Goal: Task Accomplishment & Management: Complete application form

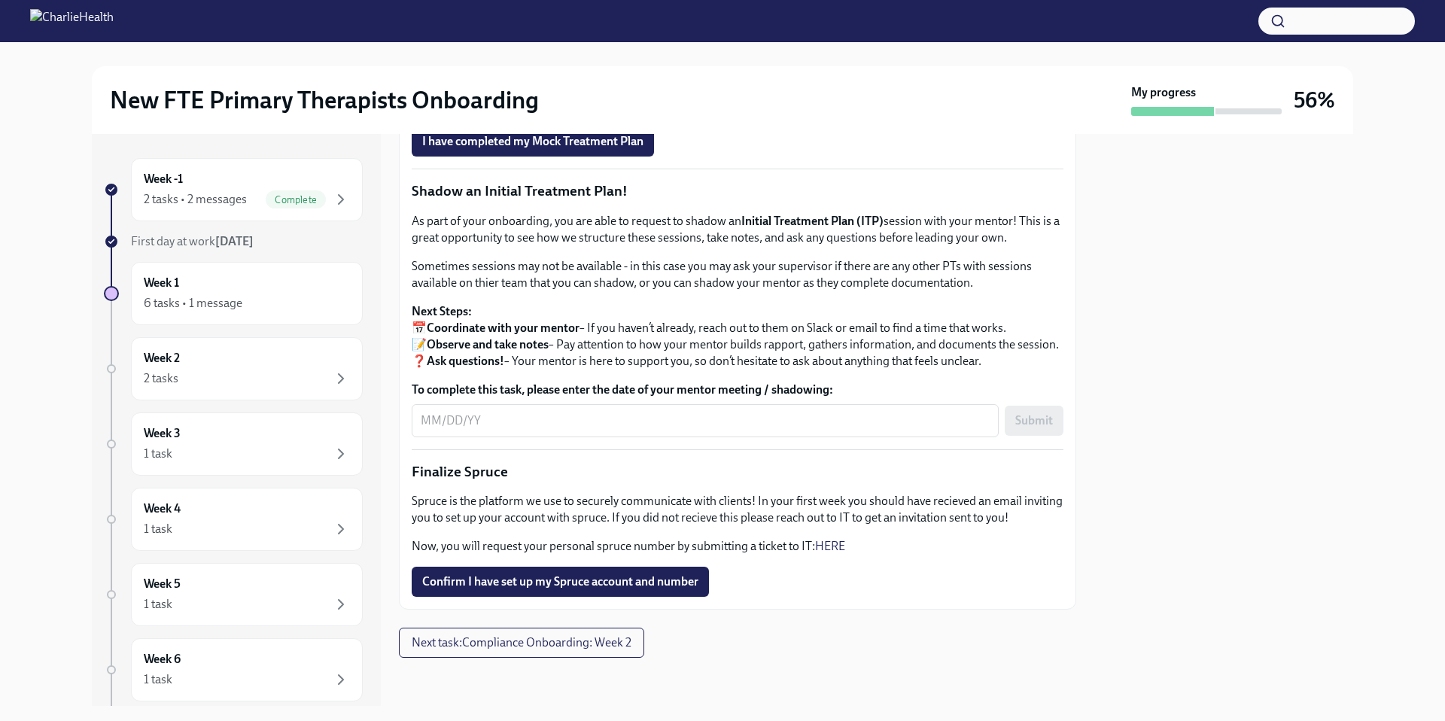
scroll to position [1548, 0]
click at [586, 636] on span "Next task : Compliance Onboarding: Week 2" at bounding box center [522, 642] width 220 height 15
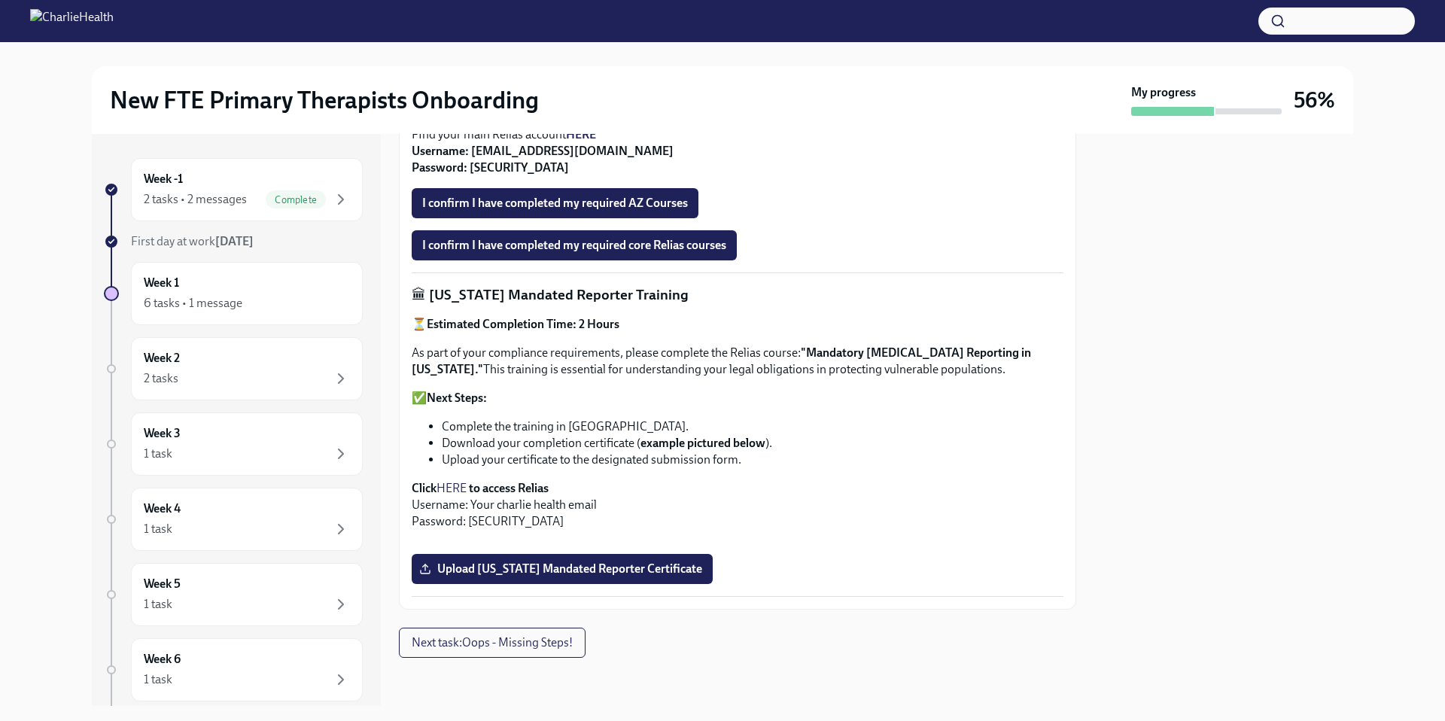
scroll to position [1006, 0]
click at [523, 642] on span "Next task : Oops - Missing Steps!" at bounding box center [492, 642] width 161 height 15
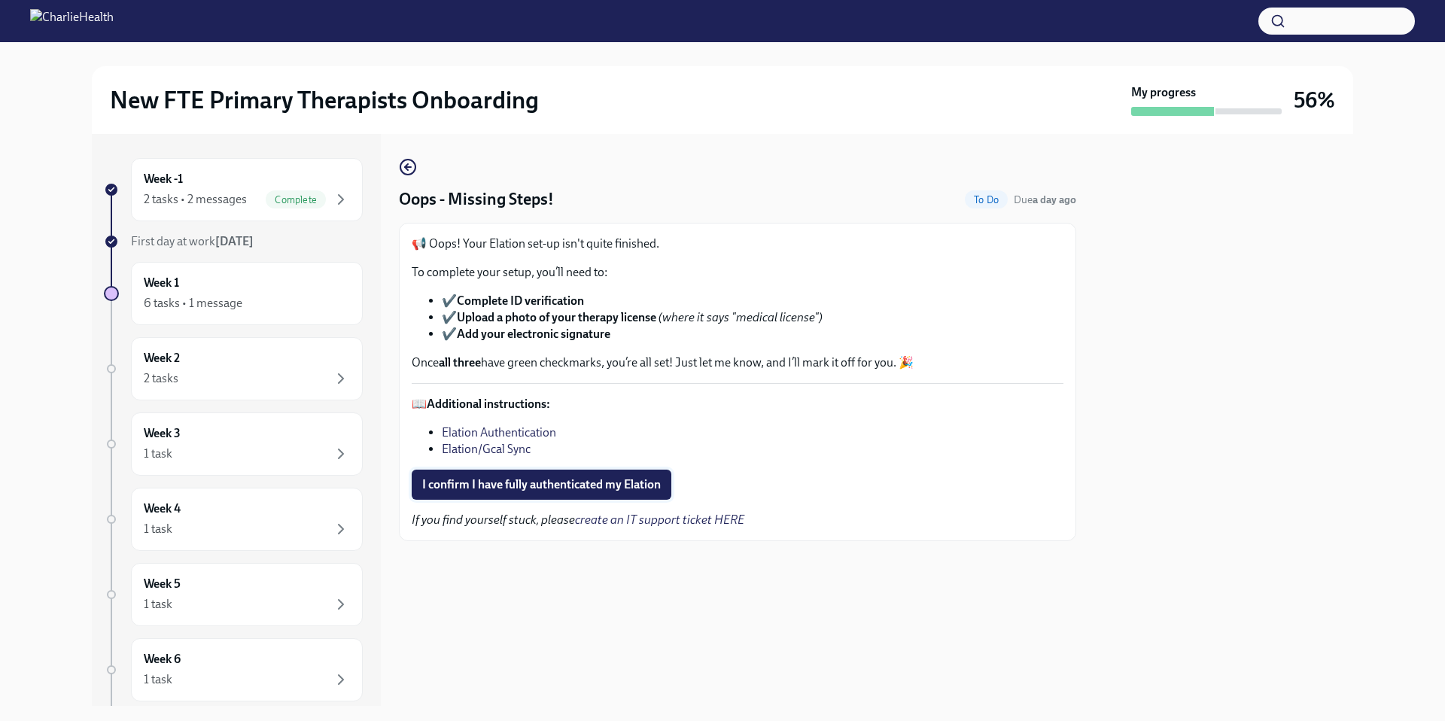
click at [608, 490] on span "I confirm I have fully authenticated my Elation" at bounding box center [541, 484] width 239 height 15
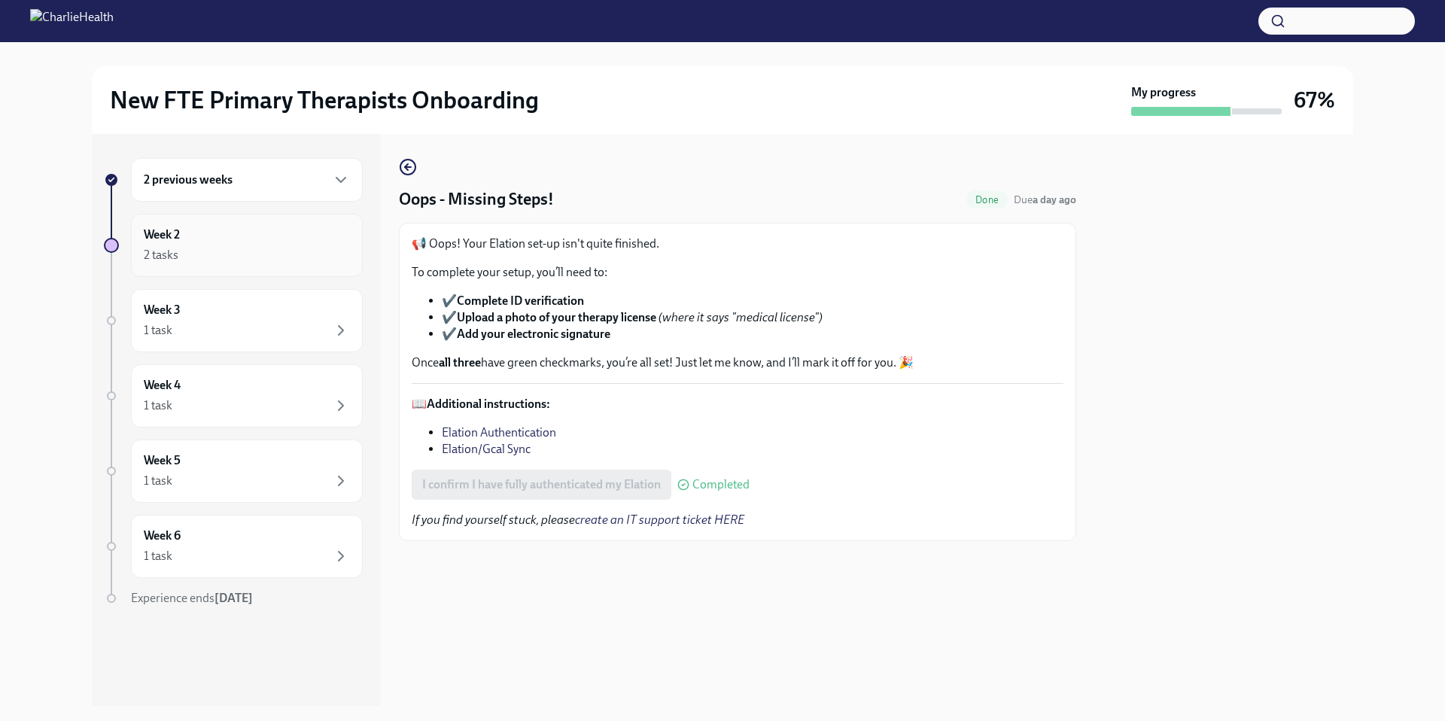
click at [260, 227] on div "Week 2 2 tasks" at bounding box center [247, 246] width 206 height 38
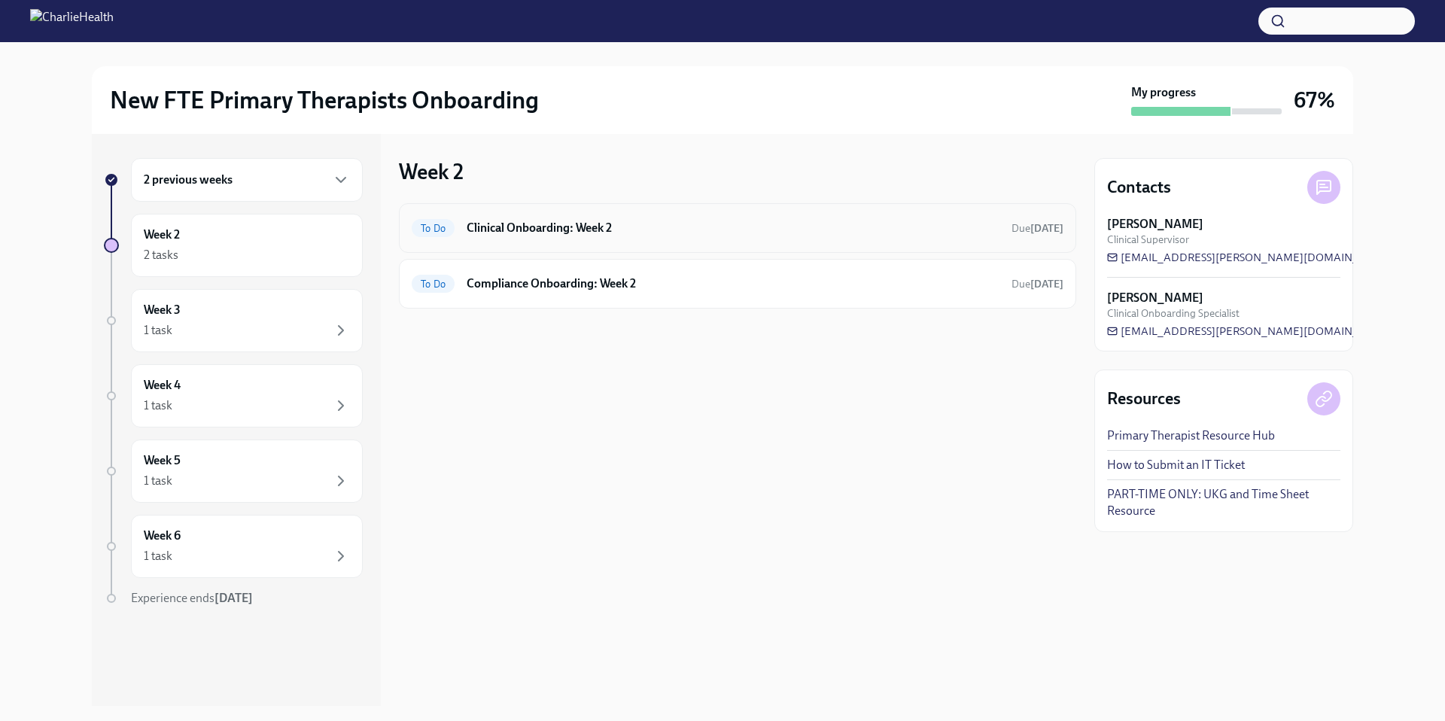
click at [625, 232] on h6 "Clinical Onboarding: Week 2" at bounding box center [733, 228] width 533 height 17
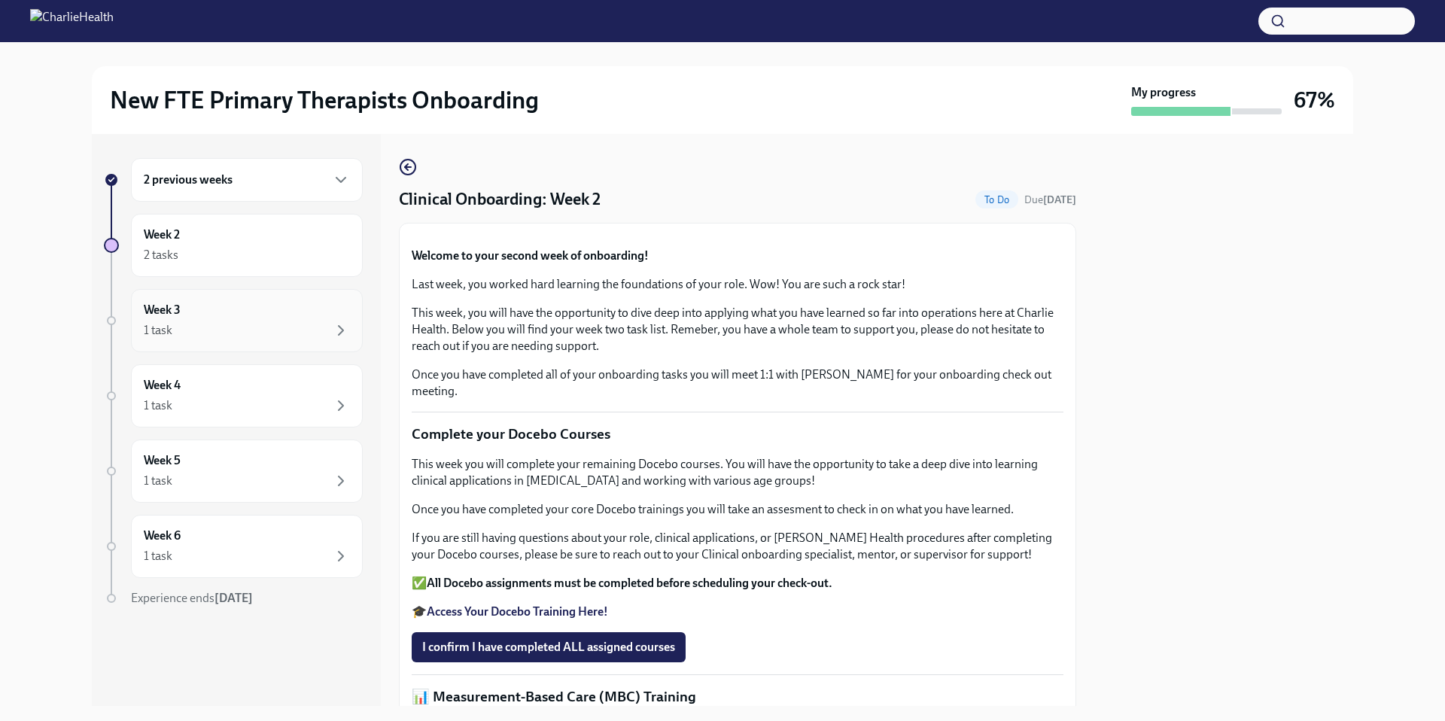
click at [253, 323] on div "1 task" at bounding box center [247, 330] width 206 height 18
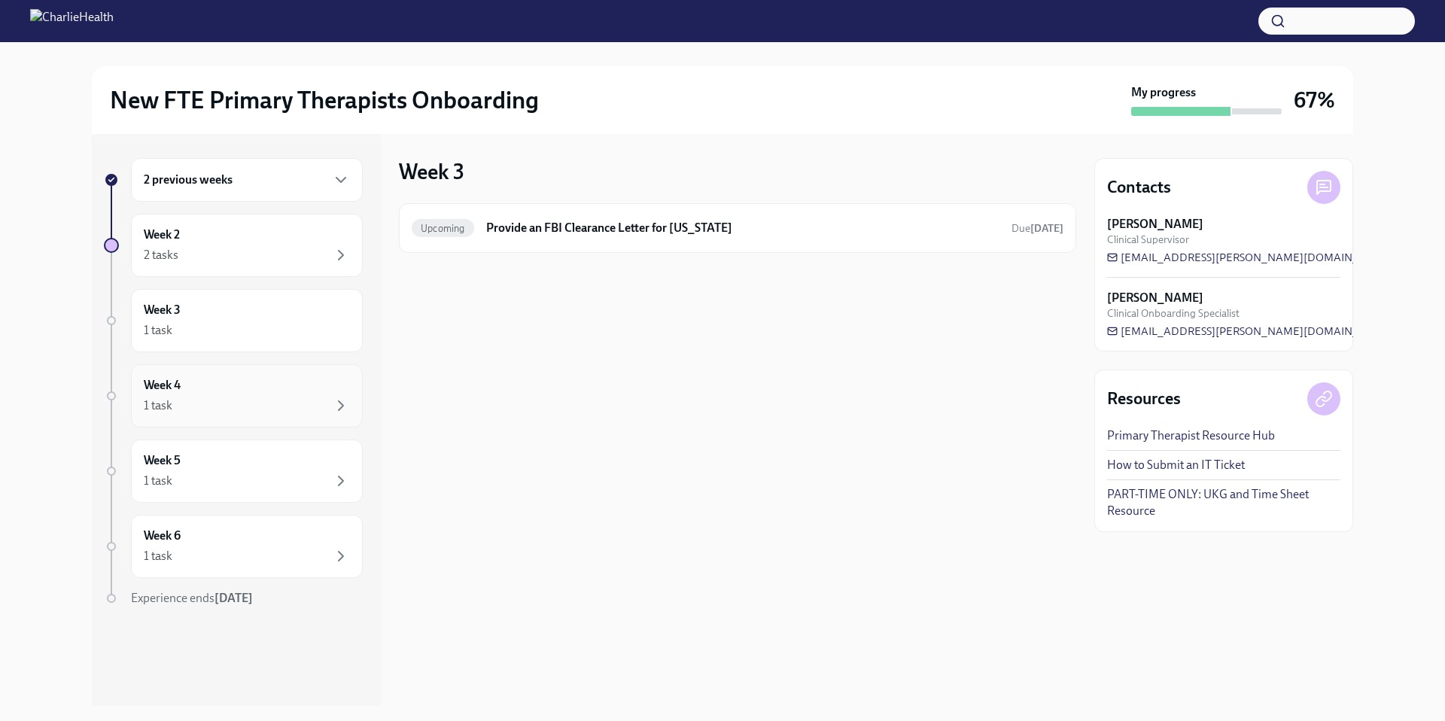
click at [243, 406] on div "1 task" at bounding box center [247, 406] width 206 height 18
click at [275, 461] on div "Week 5 1 task" at bounding box center [247, 471] width 206 height 38
click at [287, 503] on div "2 previous weeks Week 2 2 tasks Week 3 1 task Week 4 1 task Week 5 1 task Week …" at bounding box center [233, 412] width 259 height 509
click at [285, 553] on div "1 task" at bounding box center [247, 556] width 206 height 18
click at [255, 238] on div "Week 2 2 tasks" at bounding box center [247, 246] width 206 height 38
